Goal: Task Accomplishment & Management: Use online tool/utility

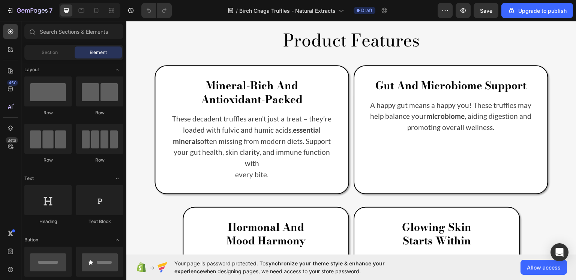
scroll to position [436, 0]
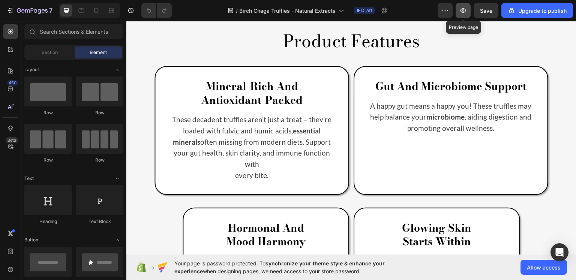
click at [459, 9] on button "button" at bounding box center [462, 10] width 15 height 15
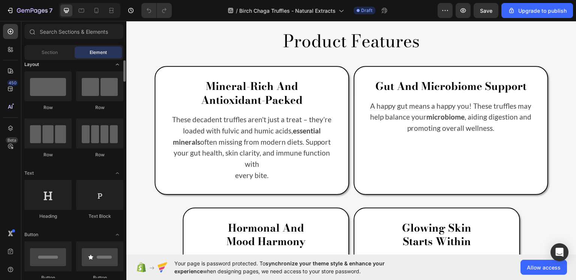
scroll to position [5, 0]
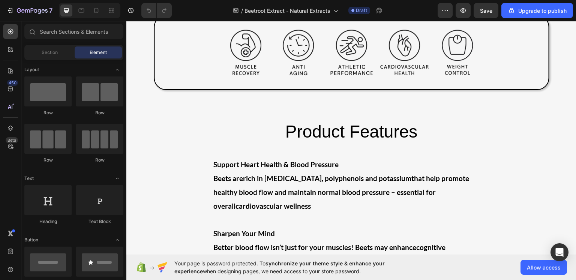
scroll to position [359, 0]
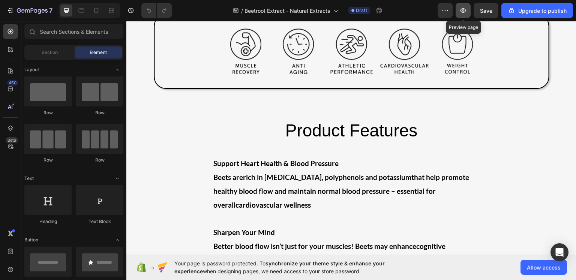
click at [459, 9] on button "button" at bounding box center [462, 10] width 15 height 15
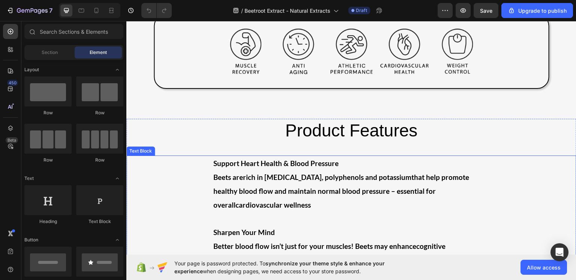
scroll to position [0, 0]
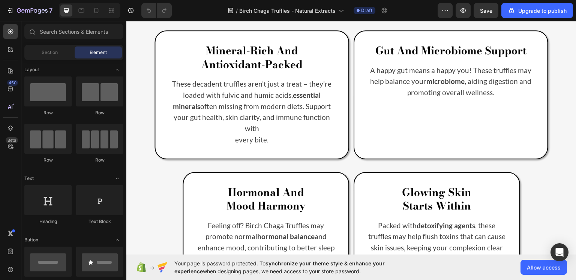
scroll to position [472, 0]
click at [462, 12] on icon "button" at bounding box center [462, 10] width 7 height 7
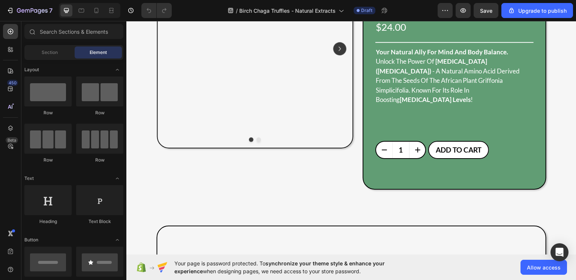
scroll to position [0, 0]
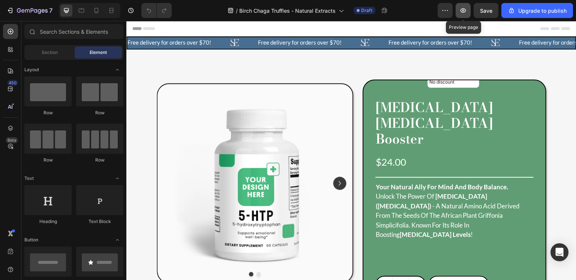
click at [462, 12] on icon "button" at bounding box center [463, 10] width 6 height 4
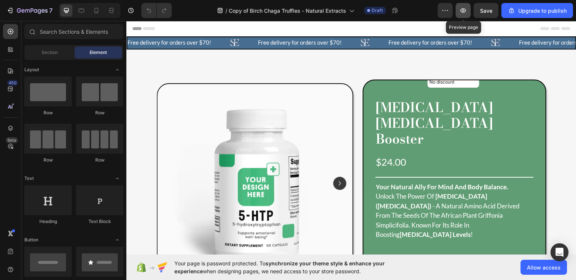
click at [464, 10] on icon "button" at bounding box center [462, 10] width 7 height 7
click at [462, 10] on icon "button" at bounding box center [462, 10] width 7 height 7
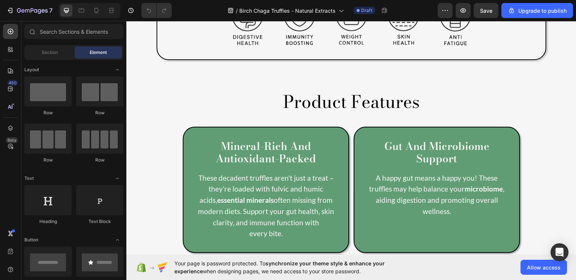
scroll to position [376, 0]
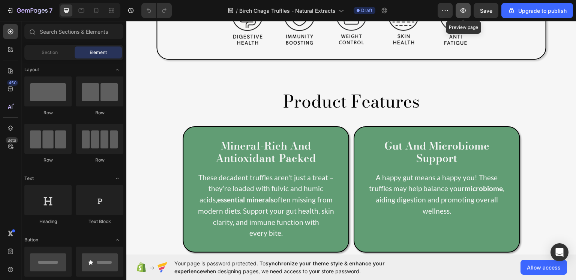
click at [462, 11] on icon "button" at bounding box center [462, 10] width 7 height 7
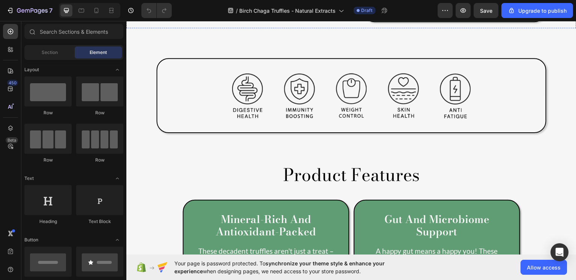
scroll to position [344, 0]
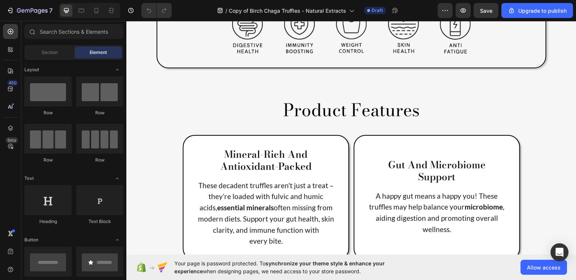
scroll to position [355, 0]
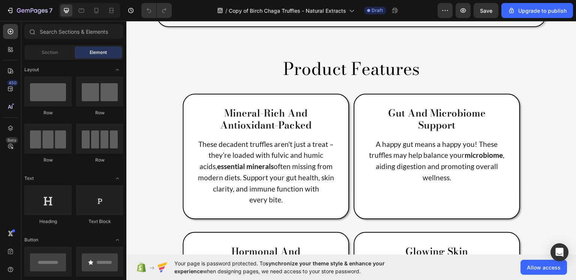
scroll to position [467, 0]
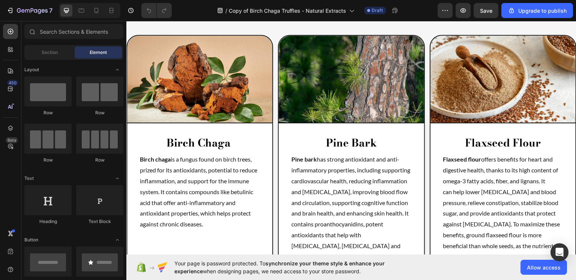
scroll to position [780, 0]
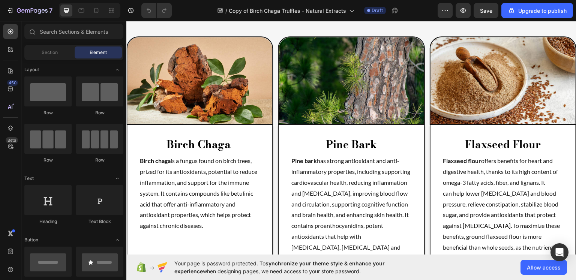
drag, startPoint x: 126, startPoint y: 21, endPoint x: 265, endPoint y: 75, distance: 149.1
click at [265, 75] on img at bounding box center [199, 80] width 145 height 87
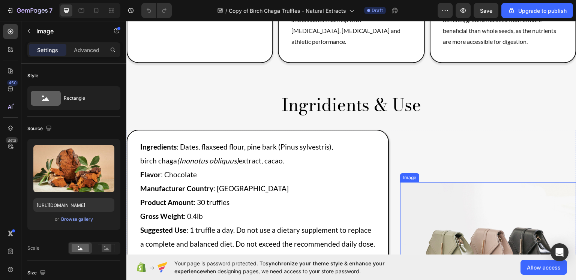
scroll to position [998, 0]
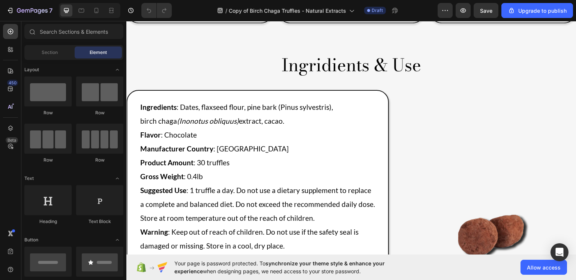
scroll to position [1036, 0]
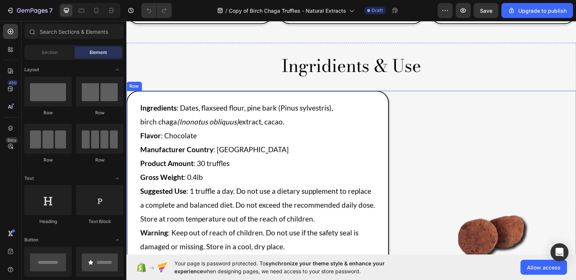
click at [494, 99] on div "Image" at bounding box center [482, 228] width 187 height 277
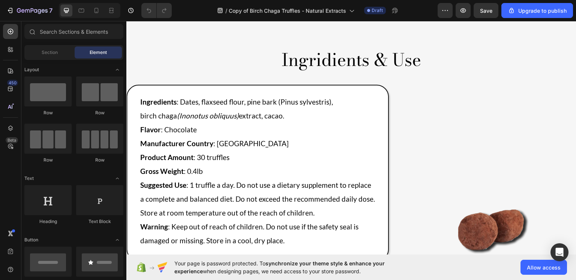
scroll to position [1043, 0]
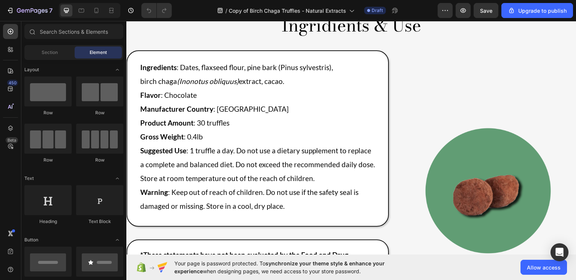
scroll to position [1088, 0]
